Goal: Task Accomplishment & Management: Use online tool/utility

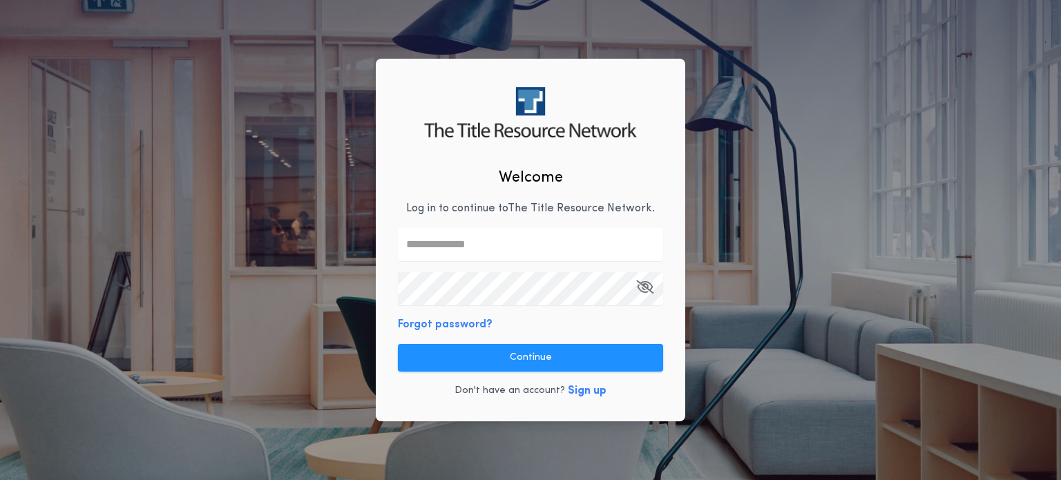
click at [425, 234] on input "text" at bounding box center [530, 244] width 265 height 33
type input "**********"
click at [646, 289] on keeper-lock "Open Keeper Popup" at bounding box center [646, 288] width 17 height 17
click at [648, 290] on keeper-lock "Open Keeper Popup" at bounding box center [646, 288] width 17 height 17
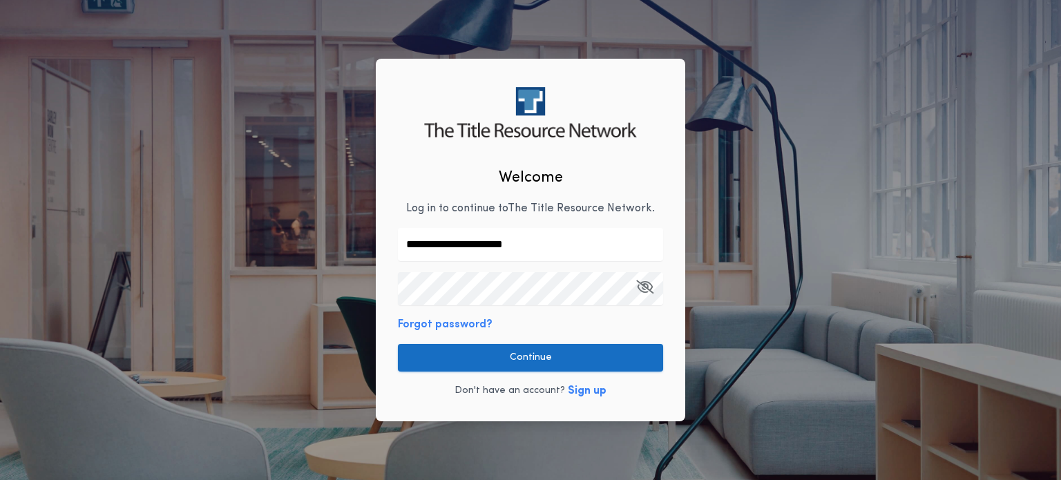
click at [528, 356] on button "Continue" at bounding box center [530, 358] width 265 height 28
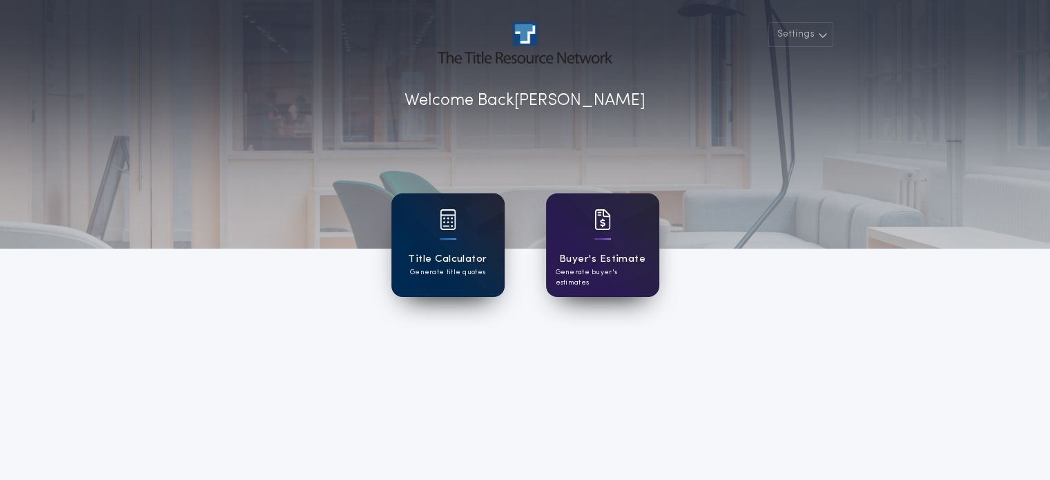
click at [465, 268] on p "Generate title quotes" at bounding box center [447, 272] width 75 height 10
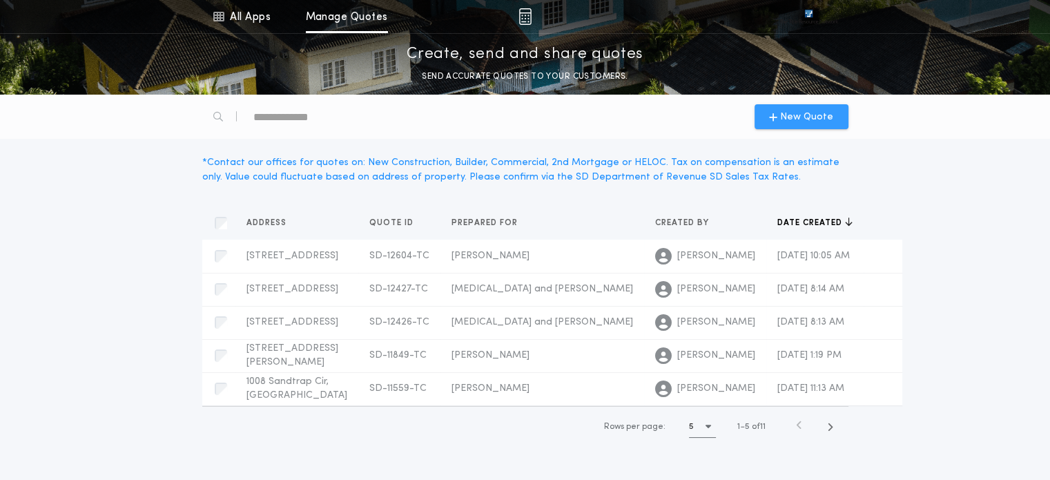
click at [777, 113] on icon "button" at bounding box center [773, 116] width 8 height 11
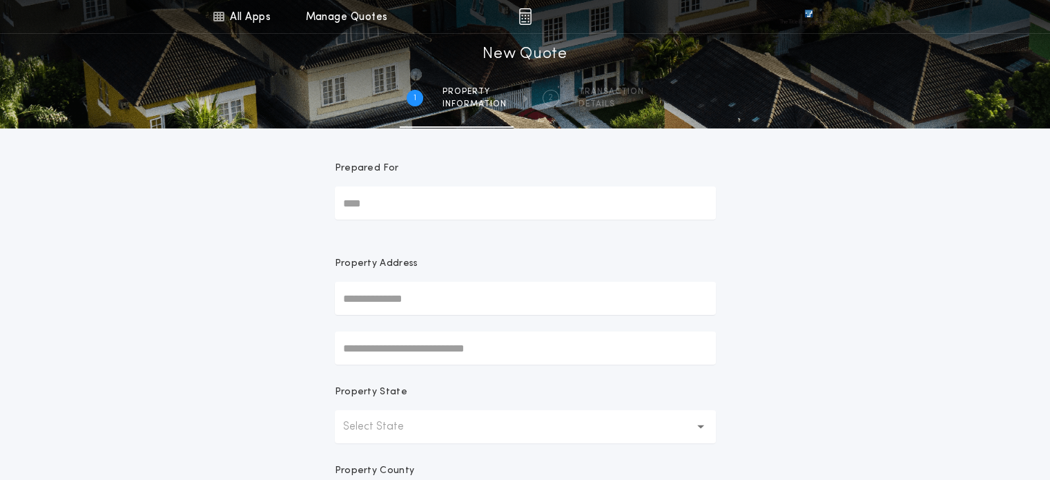
click at [373, 209] on input "Prepared For" at bounding box center [525, 202] width 381 height 33
type input "**********"
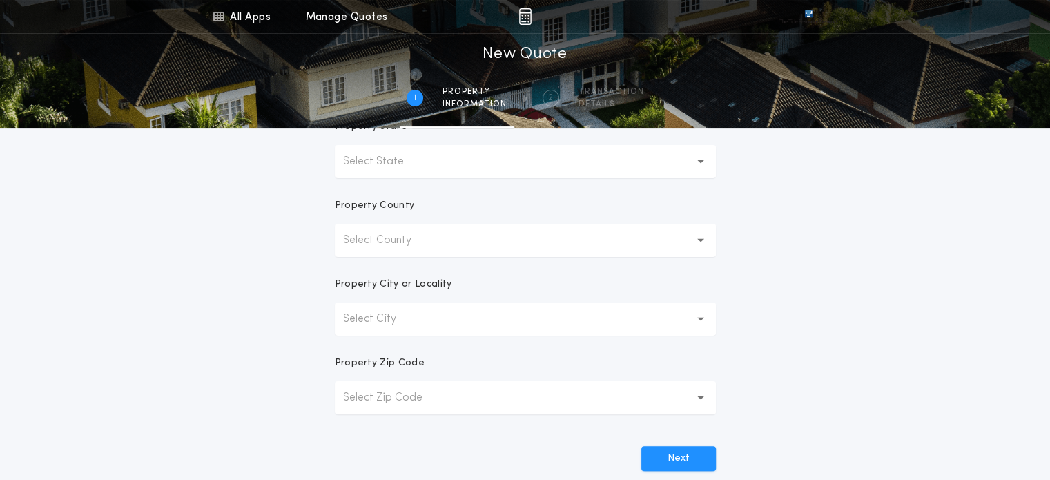
click at [375, 407] on button "Select Zip Code" at bounding box center [525, 397] width 381 height 33
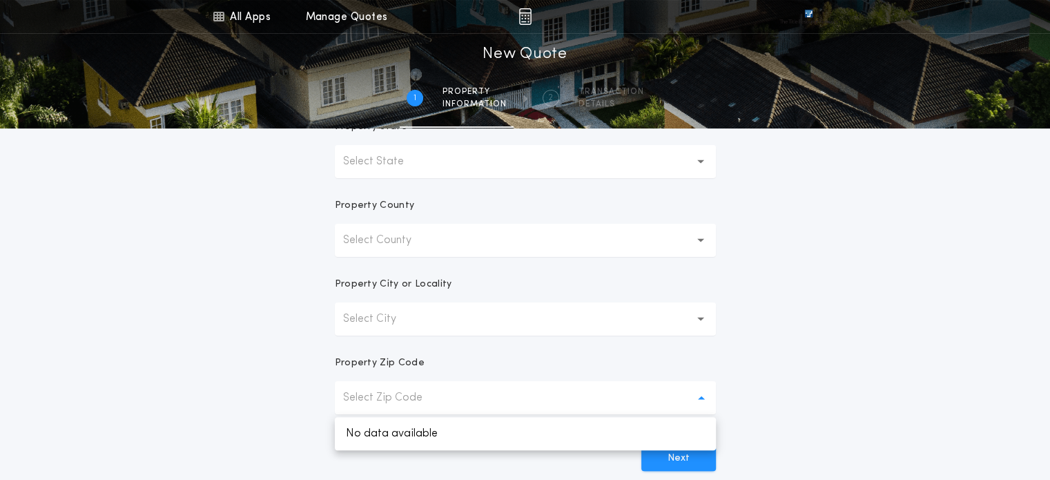
click at [380, 167] on p "Select State" at bounding box center [384, 161] width 83 height 17
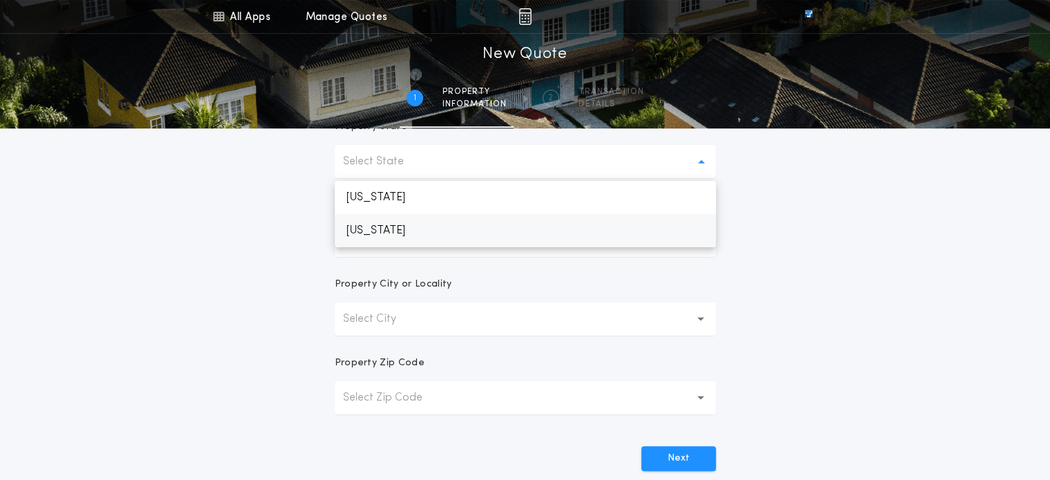
click at [373, 230] on p "[US_STATE]" at bounding box center [525, 230] width 381 height 33
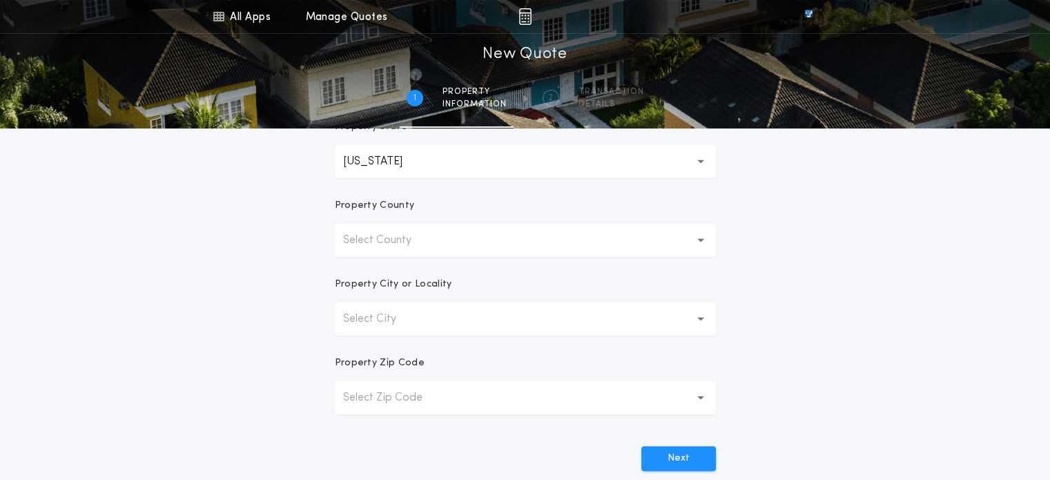
click at [417, 251] on button "Select County" at bounding box center [525, 240] width 381 height 33
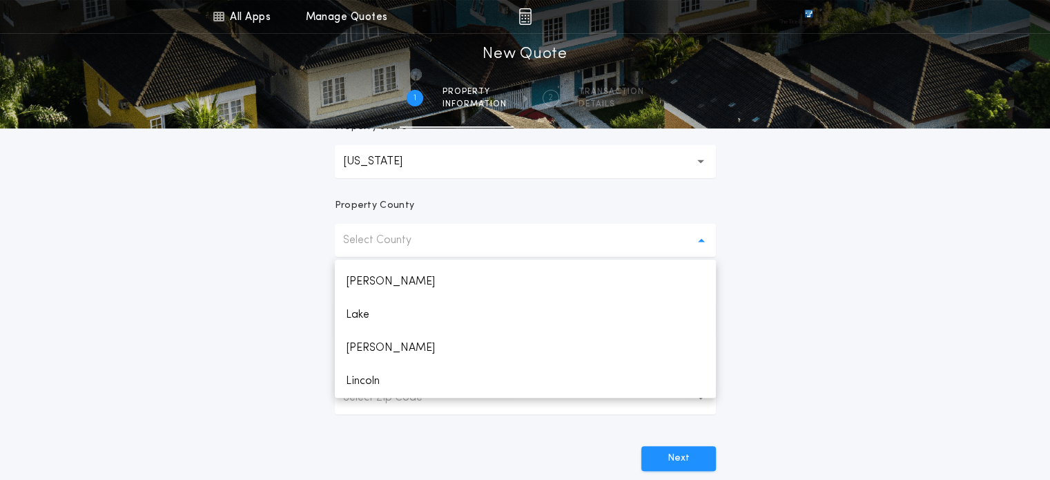
scroll to position [1254, 0]
click at [398, 347] on p "Lincoln" at bounding box center [525, 347] width 381 height 33
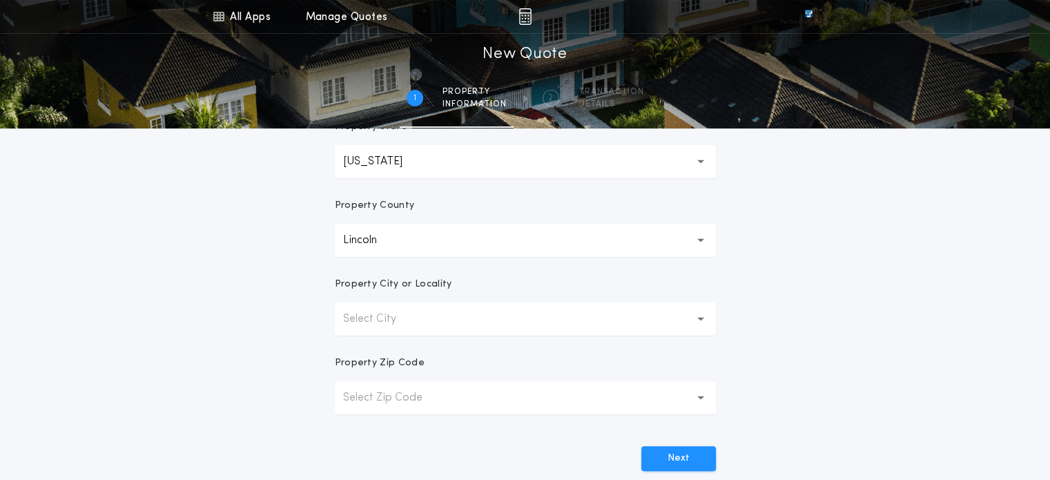
click at [395, 315] on p "Select City" at bounding box center [380, 319] width 75 height 17
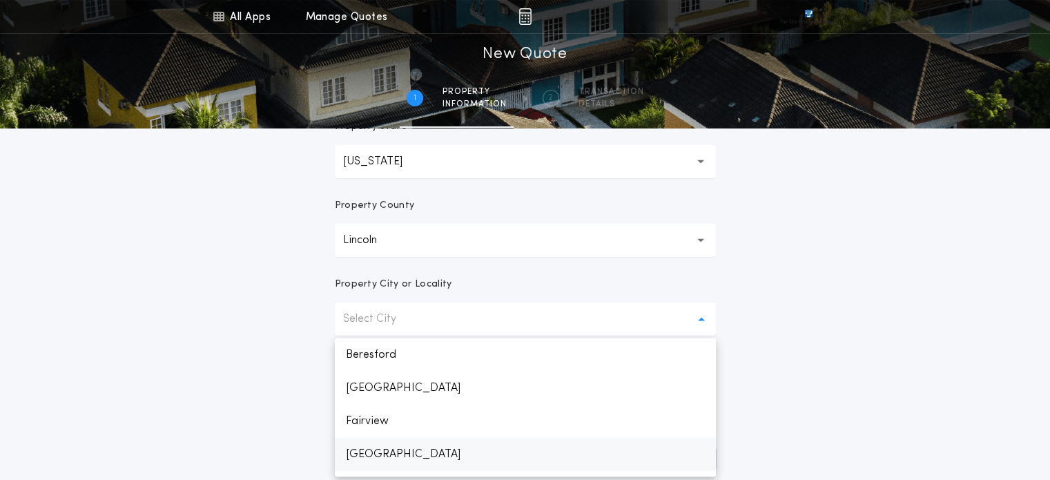
click at [381, 452] on p "[GEOGRAPHIC_DATA]" at bounding box center [525, 454] width 381 height 33
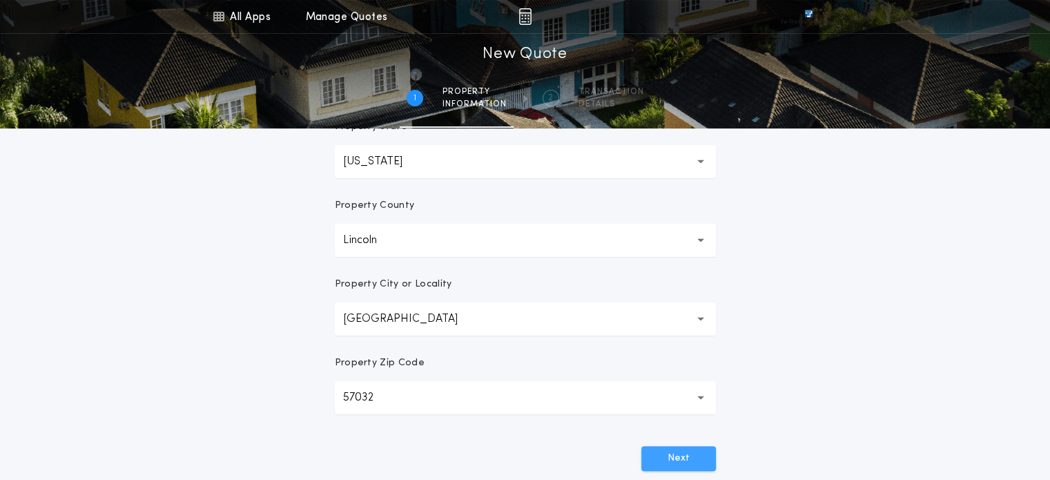
click at [657, 456] on button "Next" at bounding box center [678, 458] width 75 height 25
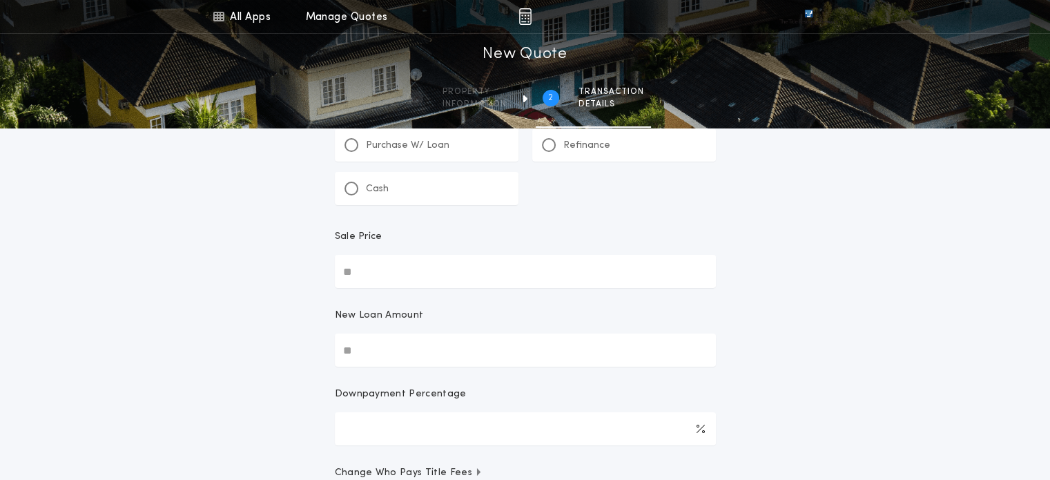
scroll to position [0, 0]
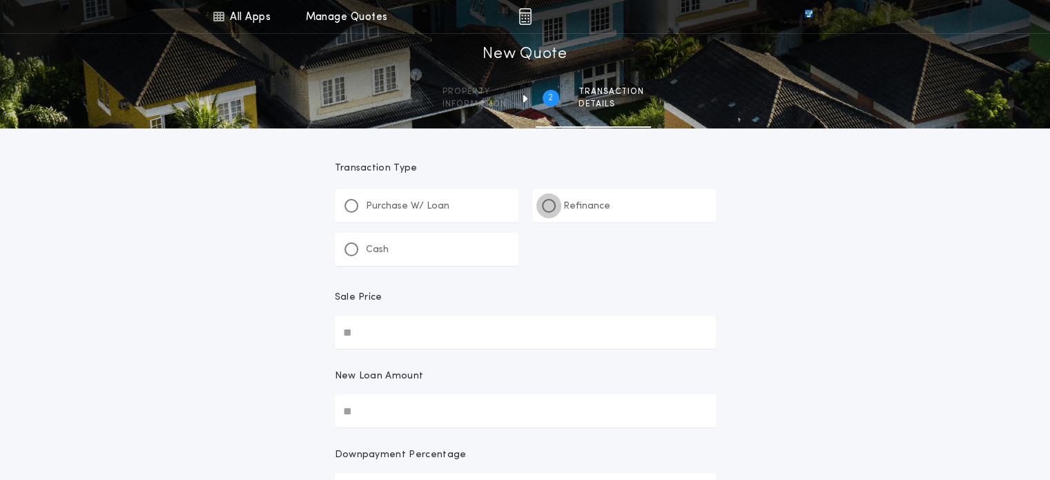
click at [544, 210] on div at bounding box center [549, 206] width 14 height 14
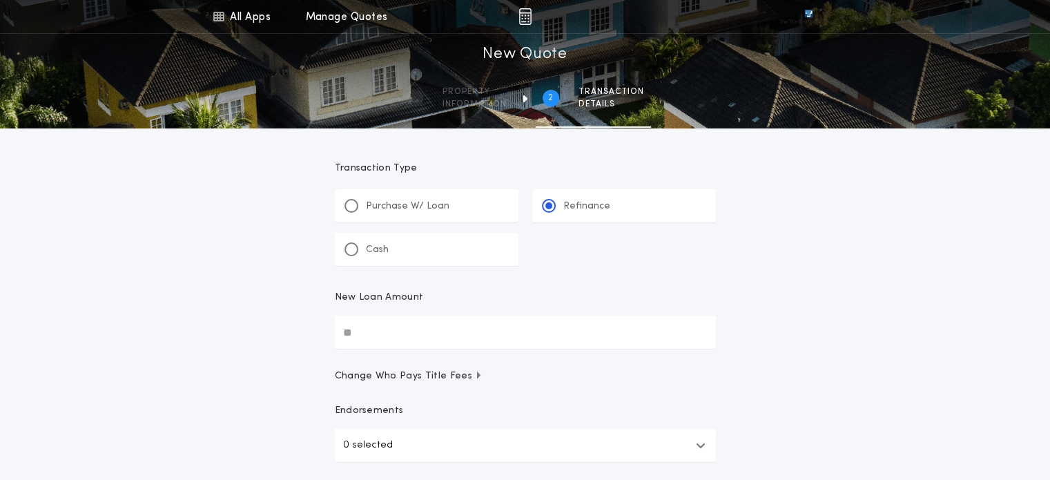
click at [377, 316] on input "New Loan Amount" at bounding box center [525, 332] width 381 height 33
type input "********"
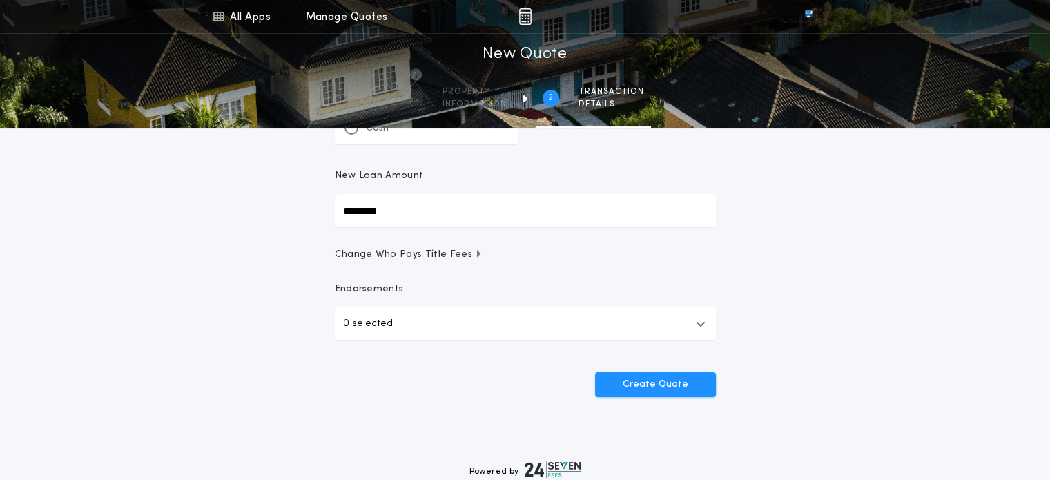
scroll to position [175, 0]
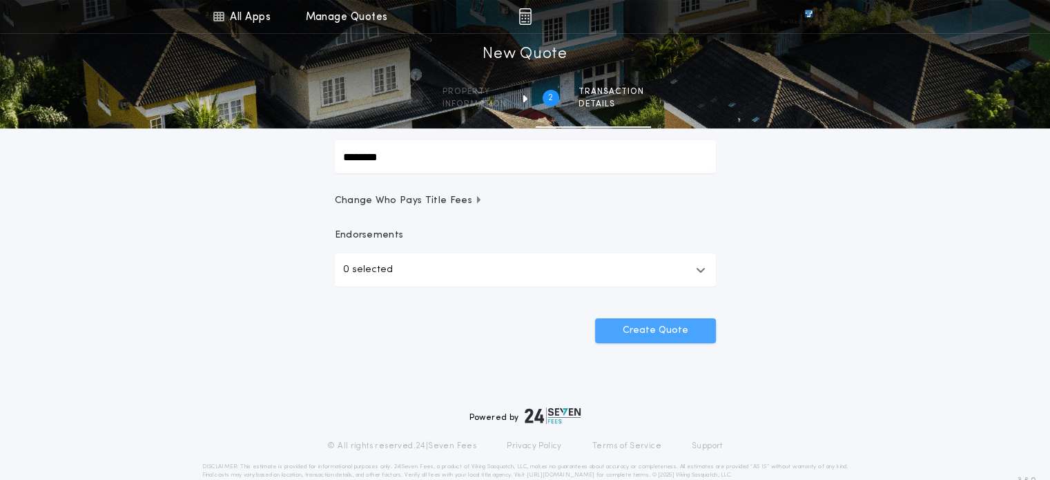
click at [637, 328] on button "Create Quote" at bounding box center [655, 330] width 121 height 25
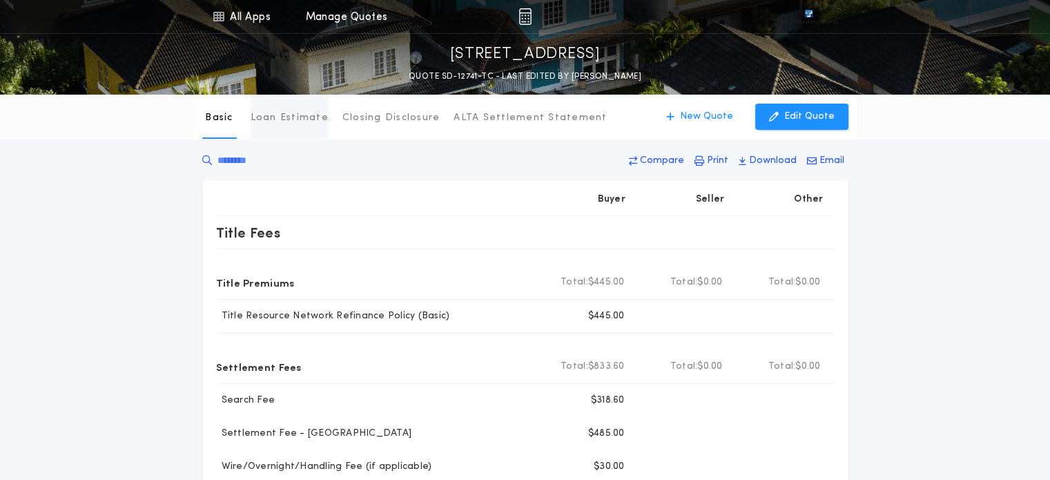
click at [293, 119] on p "Loan Estimate" at bounding box center [290, 118] width 78 height 14
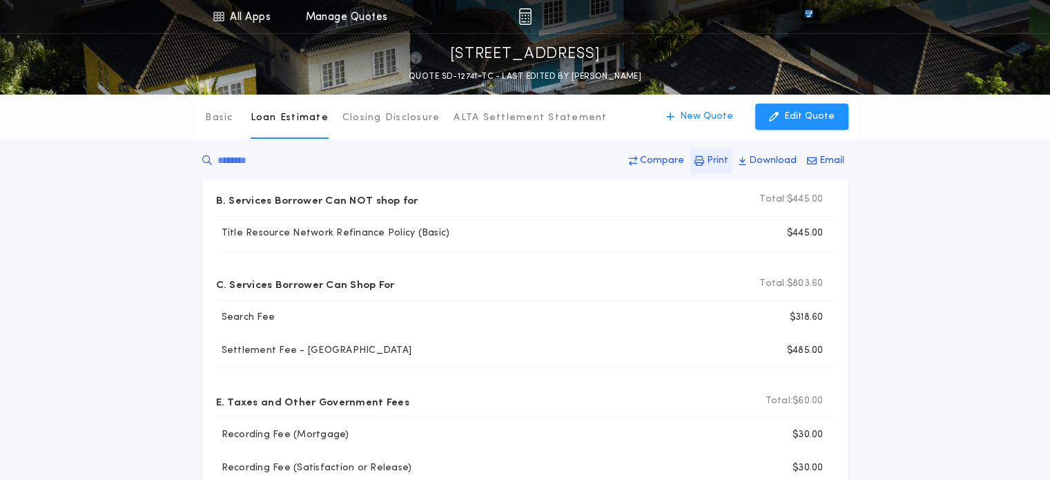
click at [728, 161] on p "Print" at bounding box center [717, 161] width 21 height 14
